Goal: Transaction & Acquisition: Book appointment/travel/reservation

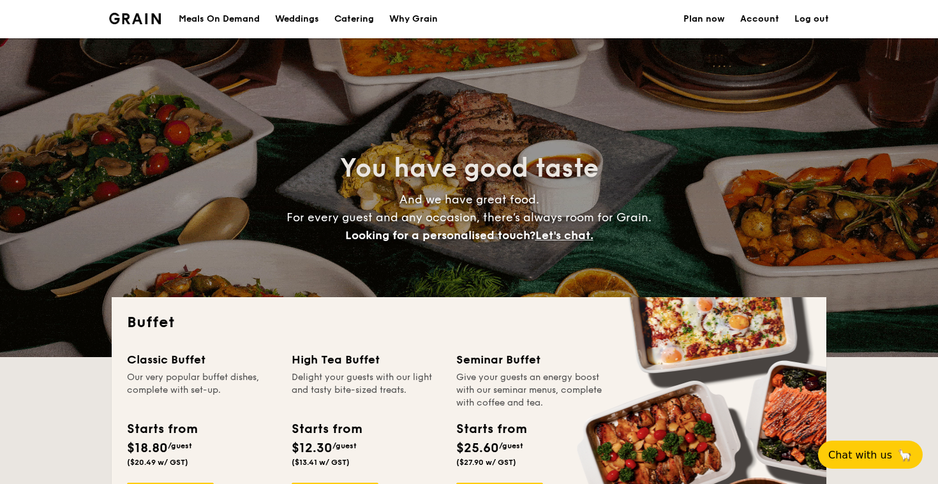
select select
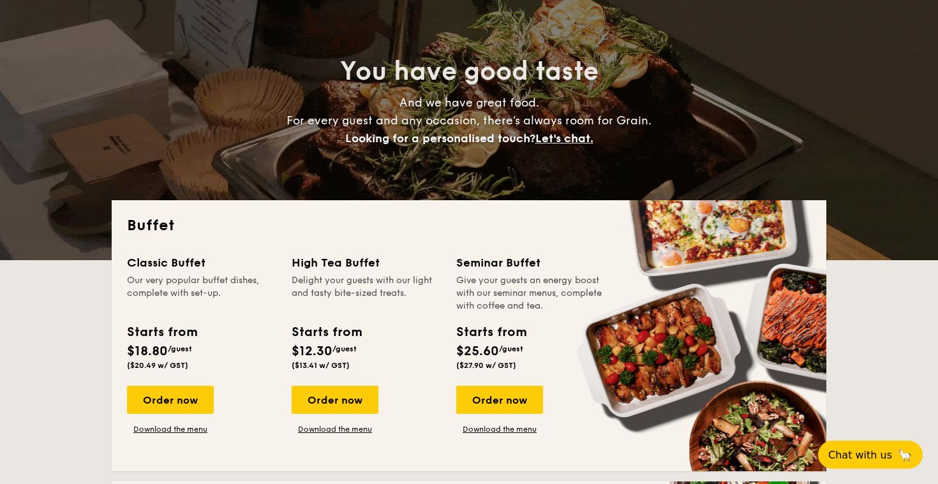
scroll to position [96, 0]
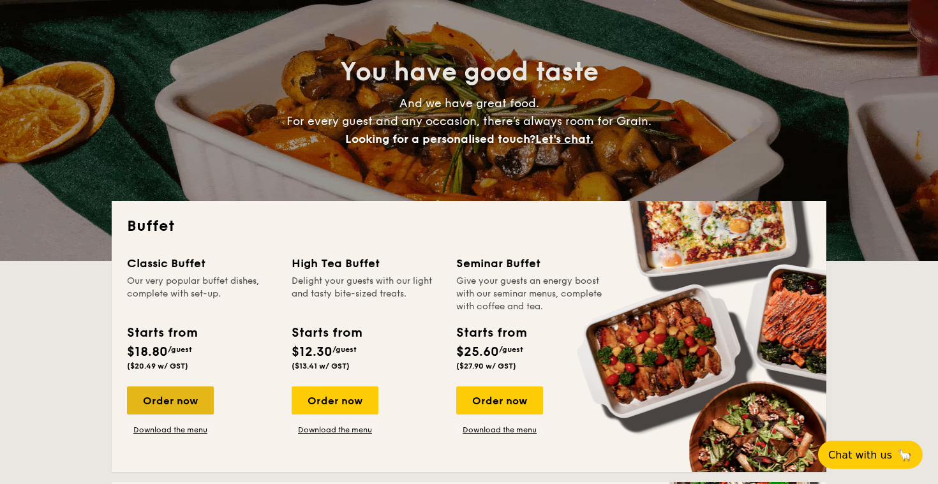
click at [159, 401] on div "Order now" at bounding box center [170, 401] width 87 height 28
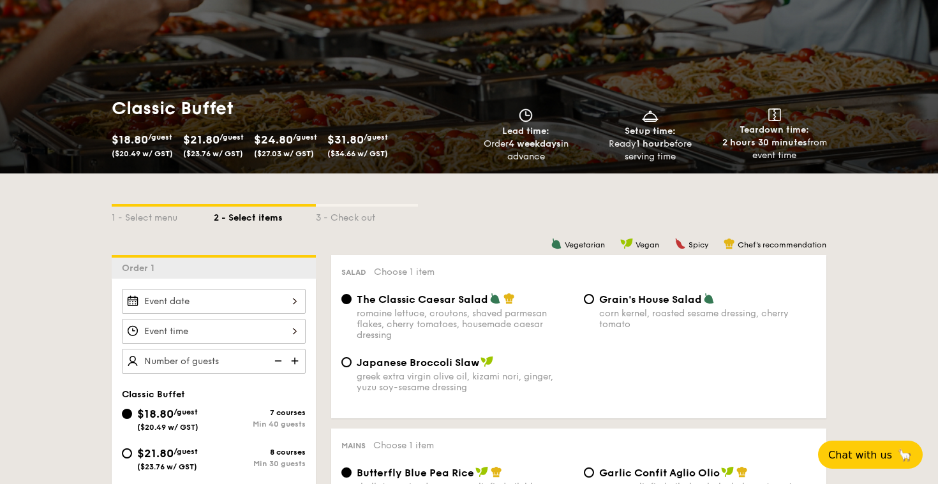
scroll to position [124, 0]
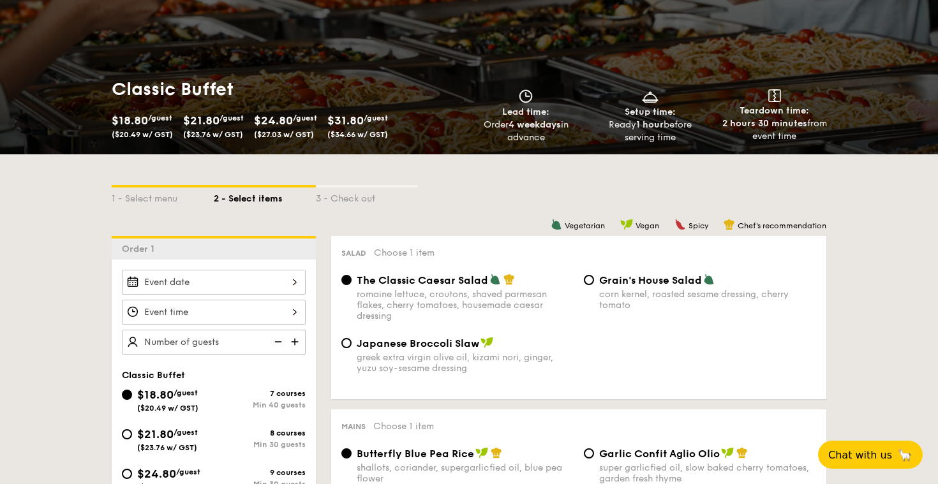
click at [248, 278] on div at bounding box center [214, 282] width 184 height 25
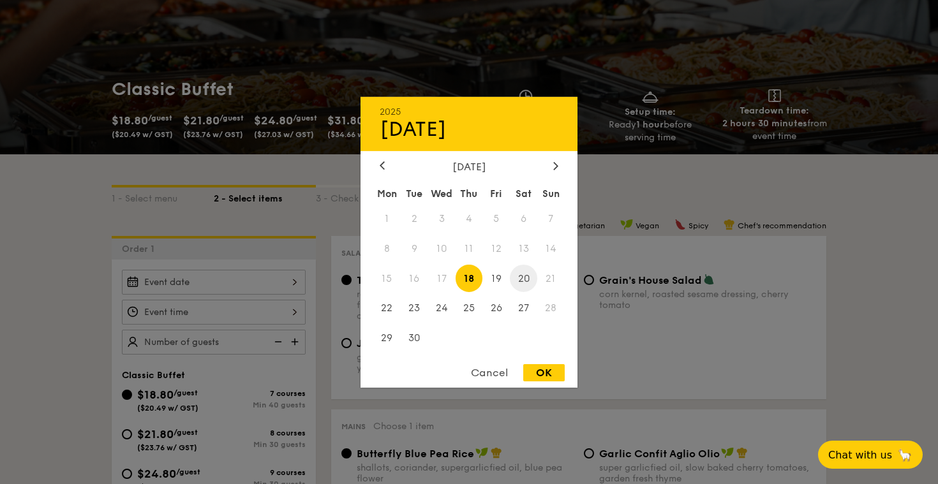
click at [526, 281] on span "20" at bounding box center [523, 278] width 27 height 27
click at [523, 305] on span "27" at bounding box center [523, 308] width 27 height 27
click at [542, 371] on div "OK" at bounding box center [543, 372] width 41 height 17
type input "[DATE]"
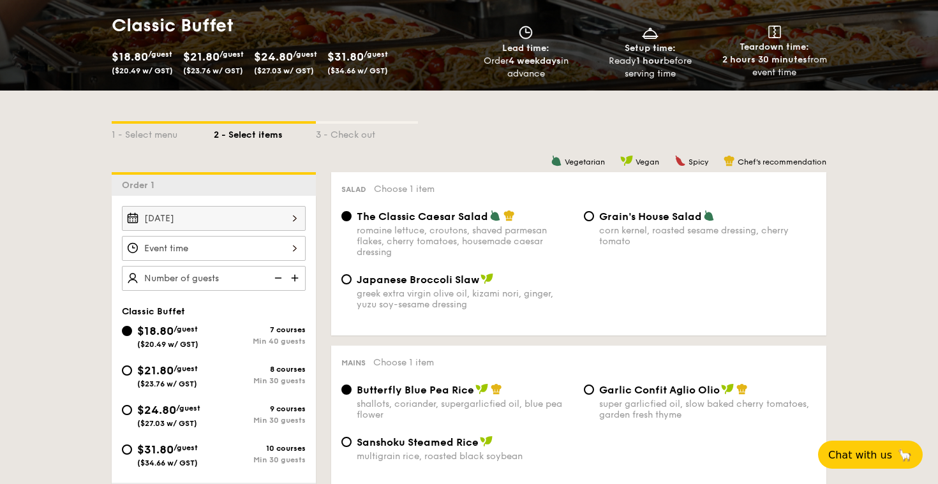
scroll to position [199, 0]
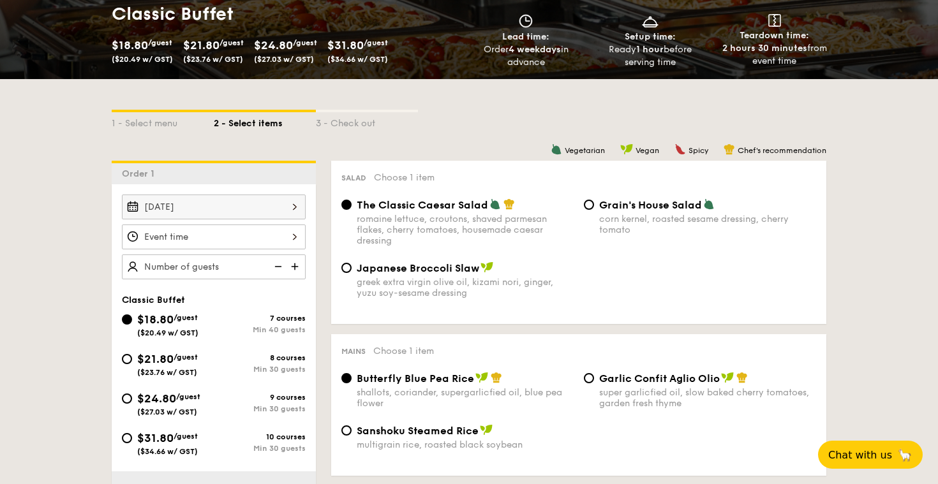
click at [233, 237] on div "12 1 2 3 4 5 6 7 8 9 10 11 00 15 30 45 am pm Cancel OK" at bounding box center [214, 237] width 184 height 25
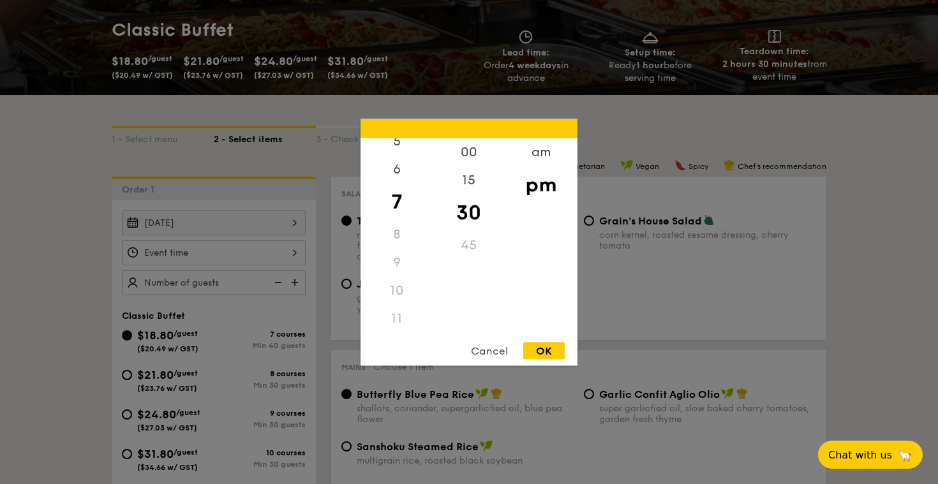
scroll to position [151, 0]
click at [392, 312] on div "11" at bounding box center [397, 318] width 72 height 28
click at [536, 149] on div "am" at bounding box center [541, 156] width 72 height 37
click at [395, 315] on div "11" at bounding box center [397, 313] width 72 height 37
click at [398, 279] on div "10" at bounding box center [397, 285] width 72 height 37
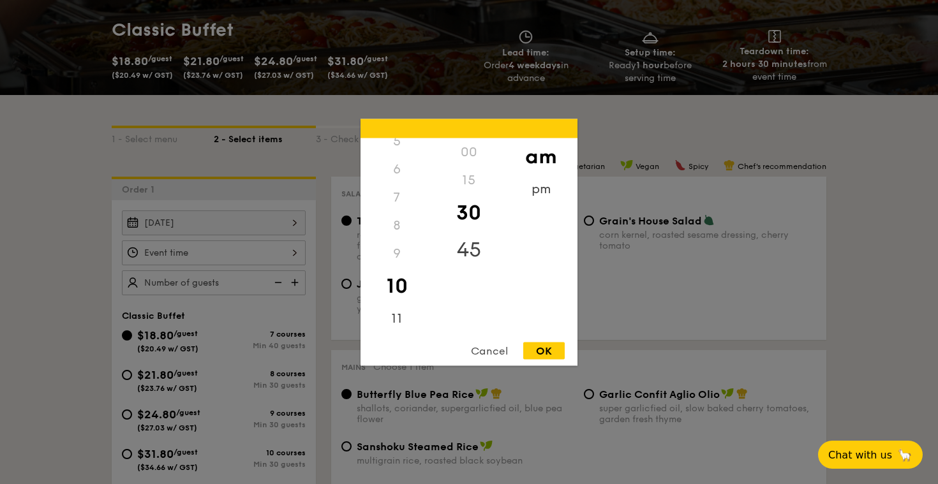
click at [464, 247] on div "45" at bounding box center [469, 249] width 72 height 37
click at [546, 352] on div "OK" at bounding box center [543, 350] width 41 height 17
type input "10:45AM"
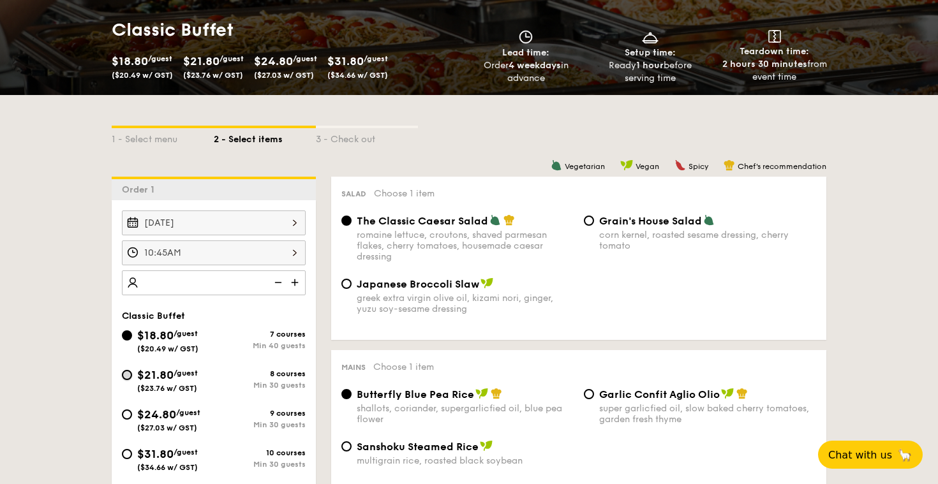
click at [129, 373] on input "$21.80 /guest ($23.76 w/ GST) 8 courses Min 30 guests" at bounding box center [127, 375] width 10 height 10
radio input "true"
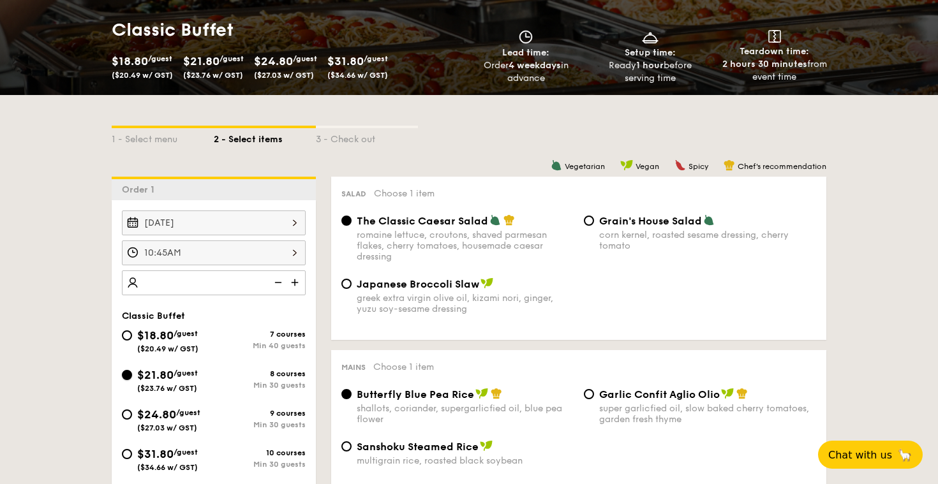
radio input "true"
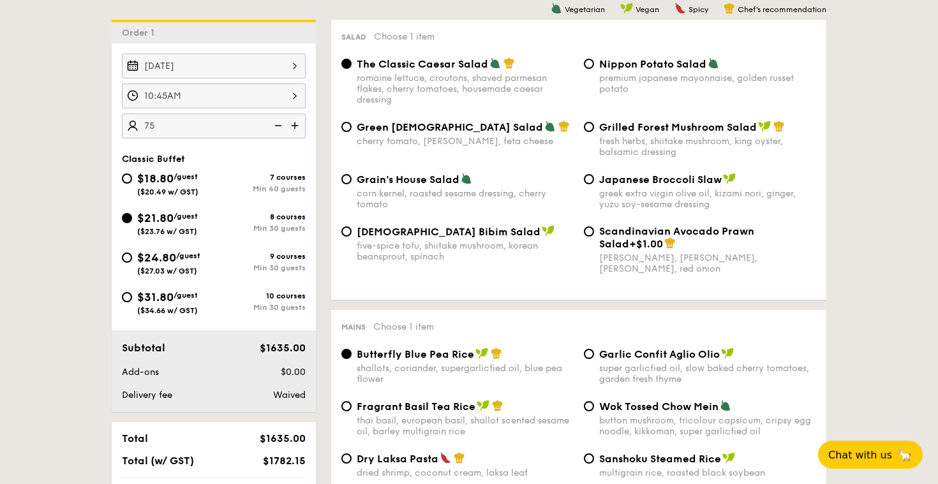
scroll to position [345, 0]
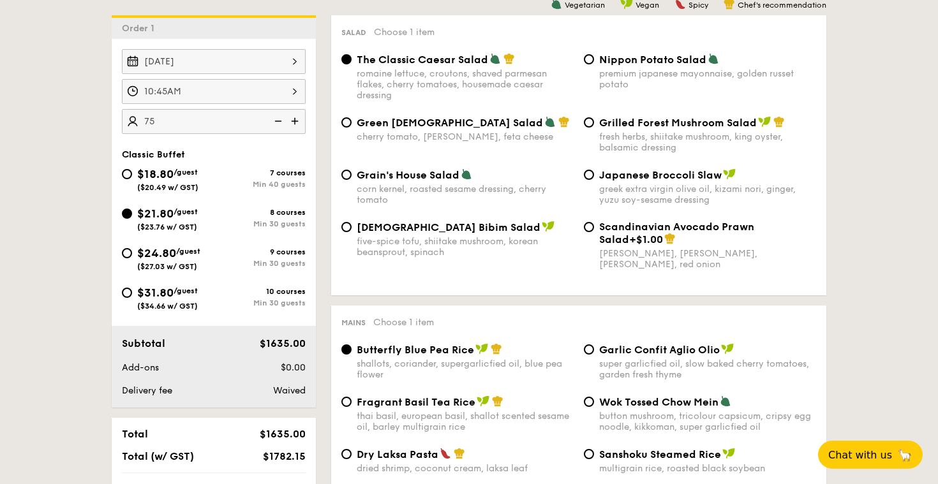
click at [298, 121] on img at bounding box center [296, 121] width 19 height 24
type input "80 guests"
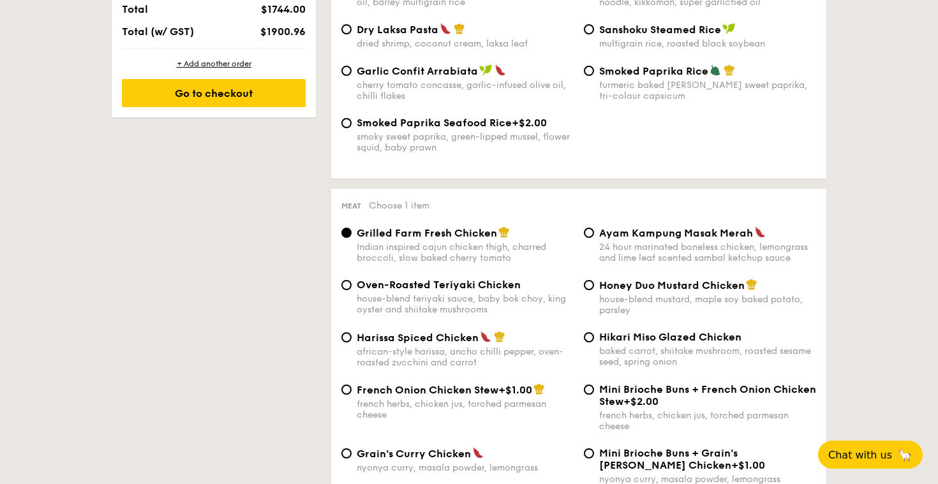
scroll to position [773, 0]
